Goal: Find specific page/section: Find specific page/section

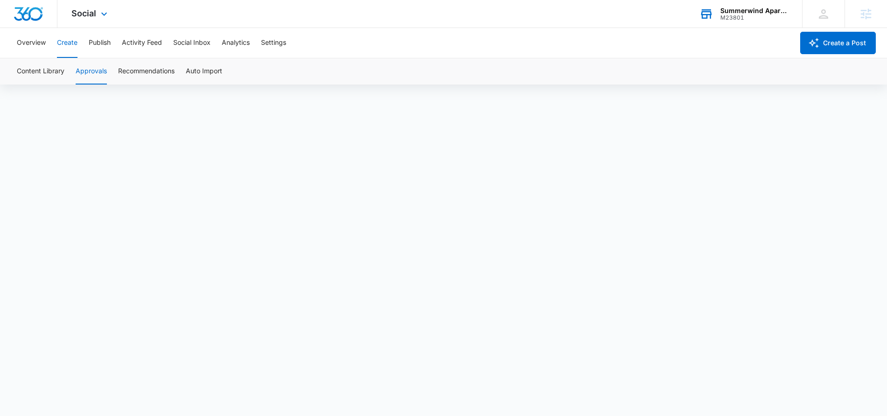
click at [761, 14] on div "M23801" at bounding box center [755, 17] width 68 height 7
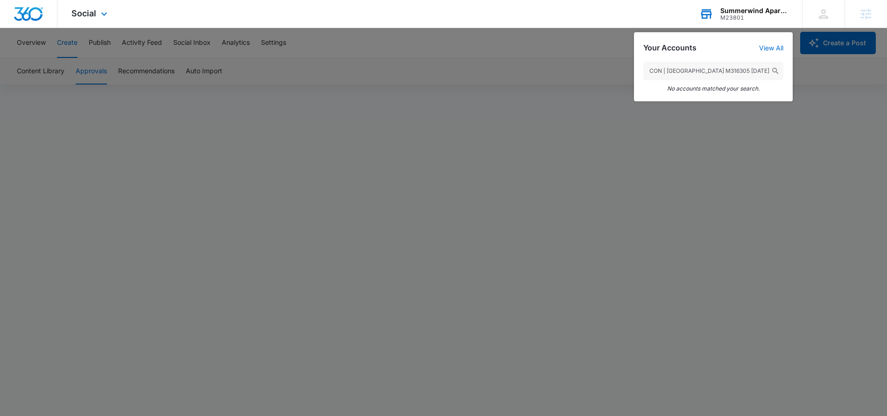
drag, startPoint x: 718, startPoint y: 71, endPoint x: 651, endPoint y: 72, distance: 66.8
click at [651, 72] on input "CON | [GEOGRAPHIC_DATA] M316305 [DATE]" at bounding box center [714, 71] width 140 height 19
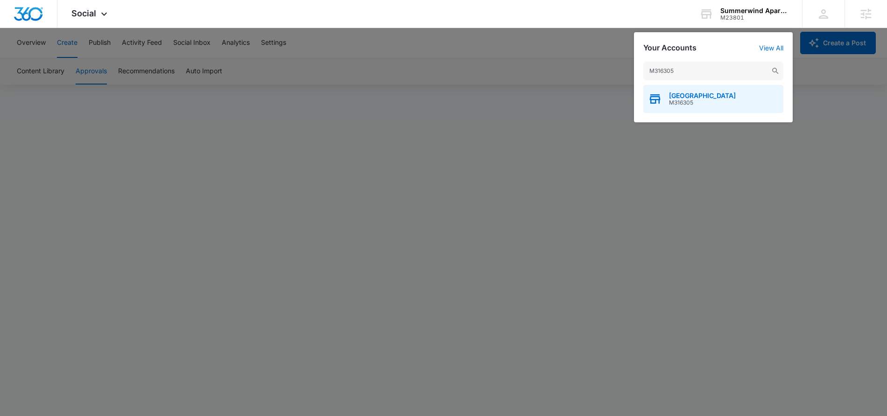
type input "M316305"
click at [723, 101] on span "M316305" at bounding box center [702, 102] width 67 height 7
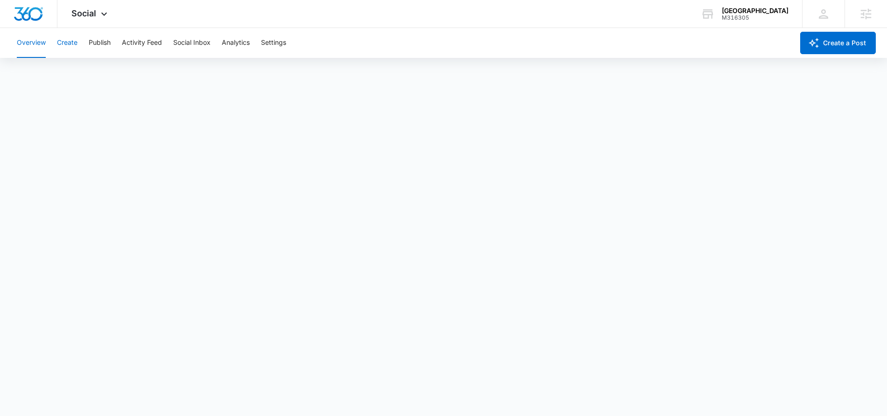
click at [72, 43] on button "Create" at bounding box center [67, 43] width 21 height 30
